Goal: Information Seeking & Learning: Understand process/instructions

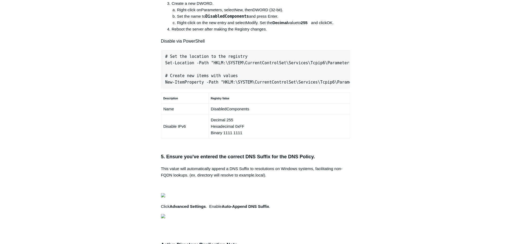
scroll to position [375, 0]
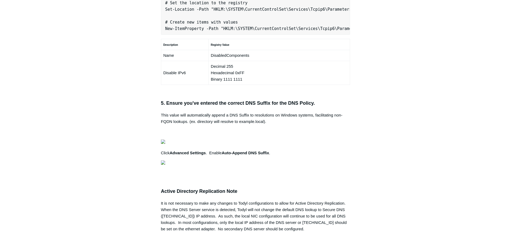
drag, startPoint x: 250, startPoint y: 105, endPoint x: 264, endPoint y: 110, distance: 14.7
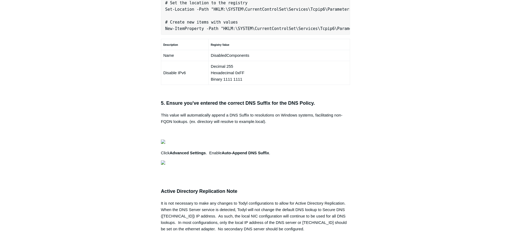
drag, startPoint x: 165, startPoint y: 99, endPoint x: 388, endPoint y: 97, distance: 223.7
click at [388, 97] on div "Articles in this section Secure DNS - Single-Label Domains Using 3rd Party DNS …" at bounding box center [255, 47] width 311 height 748
copy pre "New-NetFirewallRule -DisplayName "Todyl SGN Network" -Direction Inbound -Progra…"
click at [422, 142] on main "Todyl Support Center SASE & ZeroTrust - Secure DNS Configuration Articles in th…" at bounding box center [255, 33] width 511 height 778
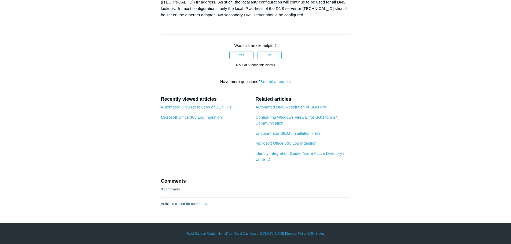
scroll to position [778, 0]
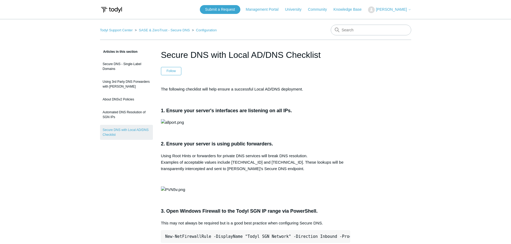
scroll to position [778, 0]
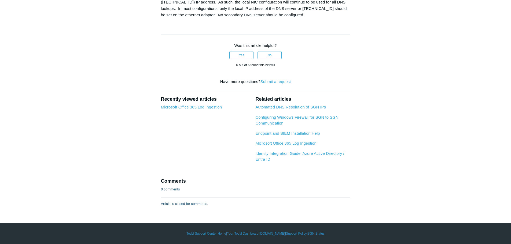
scroll to position [0, 169]
